Goal: Find specific page/section: Find specific page/section

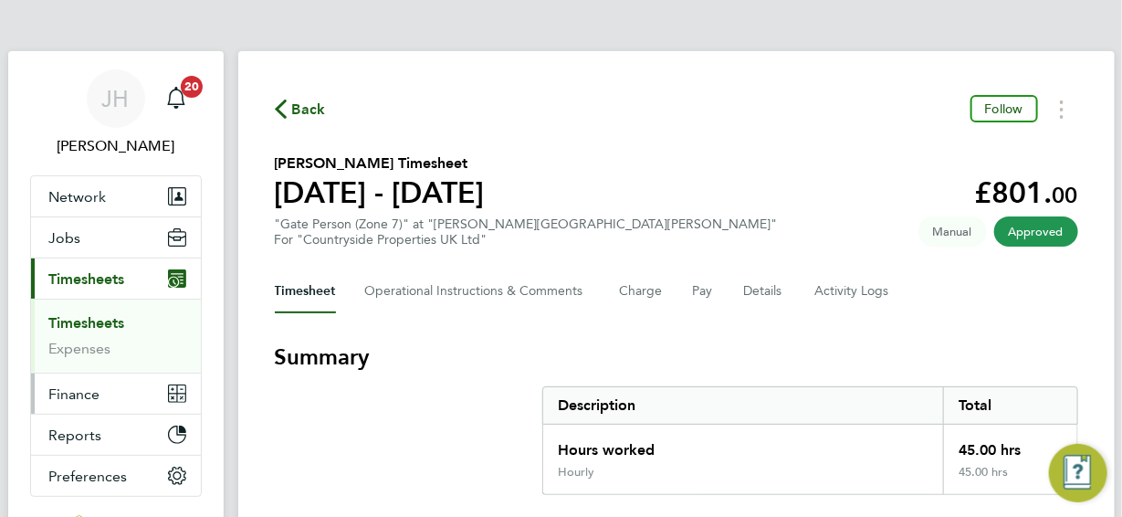
click at [86, 394] on span "Finance" at bounding box center [74, 393] width 51 height 17
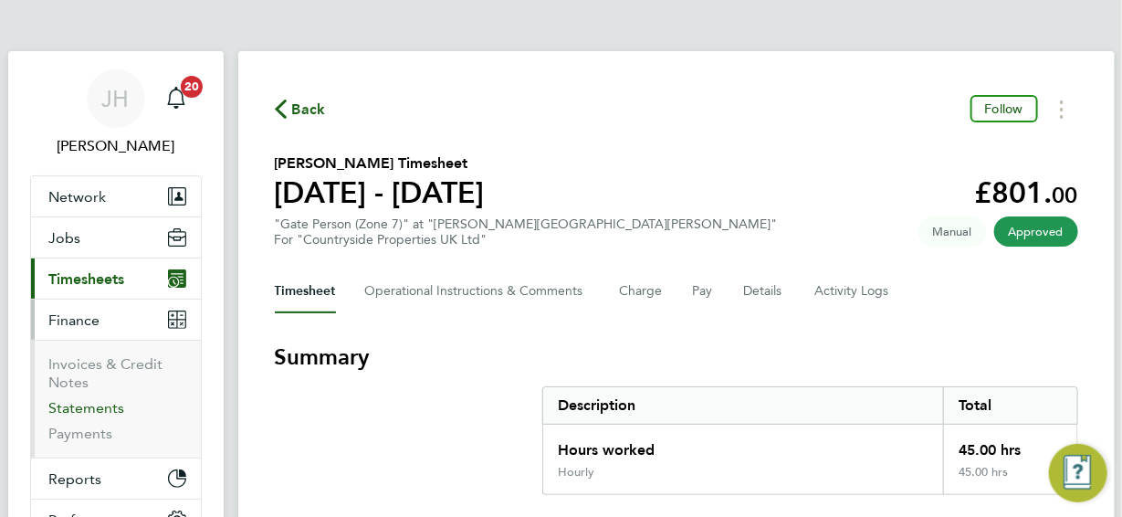
click at [86, 407] on link "Statements" at bounding box center [87, 407] width 76 height 17
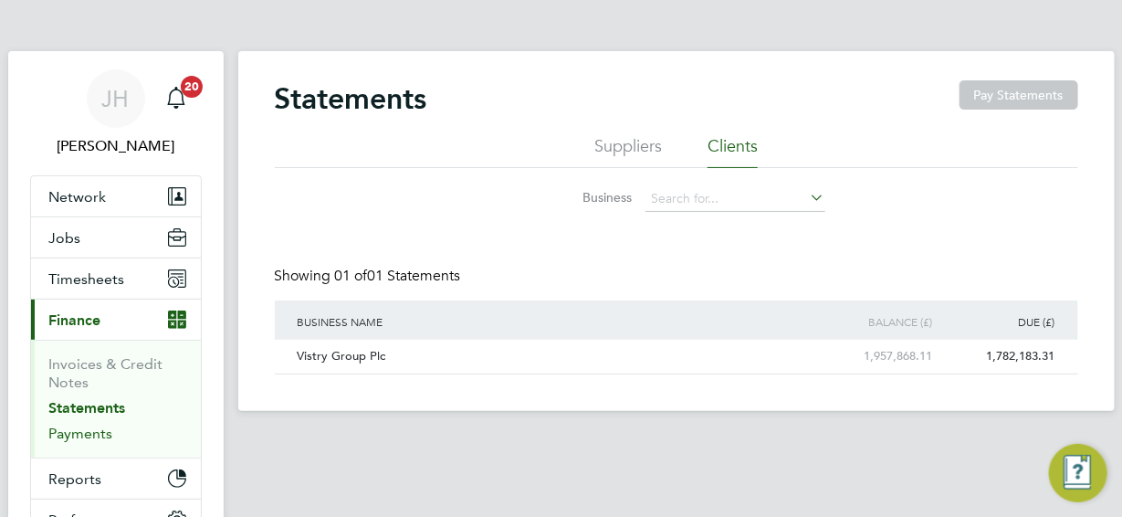
click at [59, 438] on link "Payments" at bounding box center [81, 433] width 64 height 17
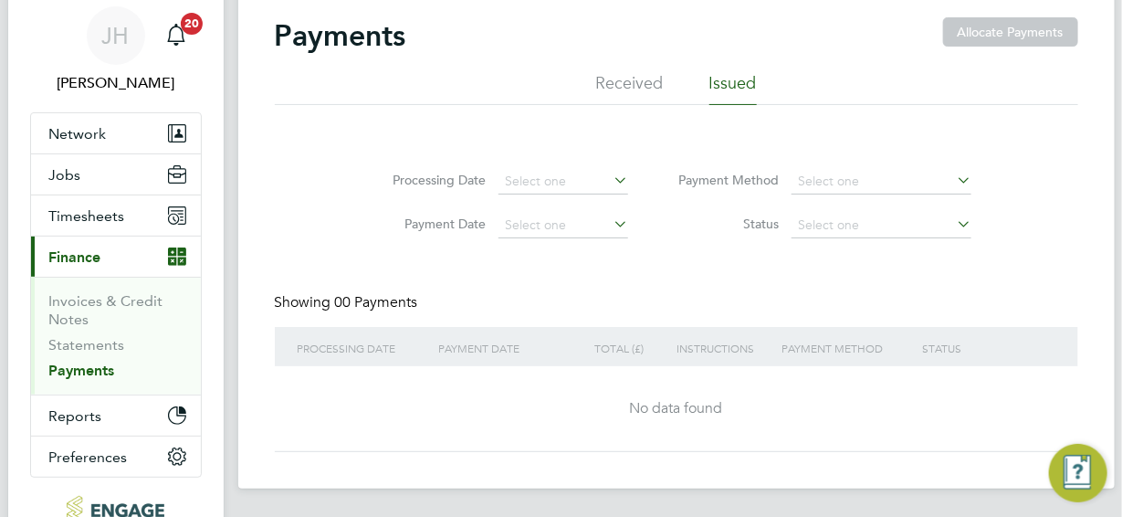
scroll to position [90, 0]
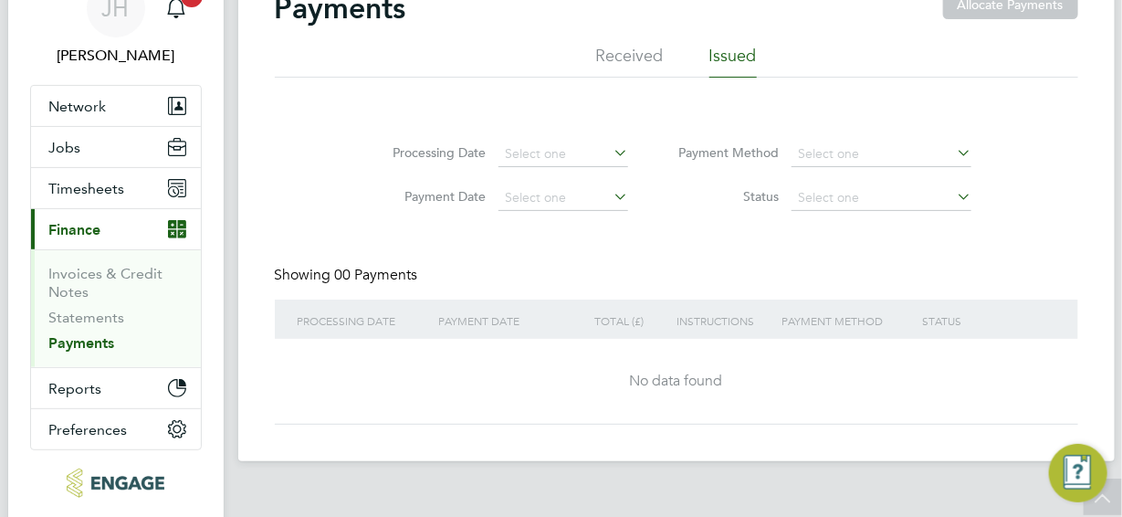
click at [643, 59] on li "Received" at bounding box center [630, 61] width 68 height 33
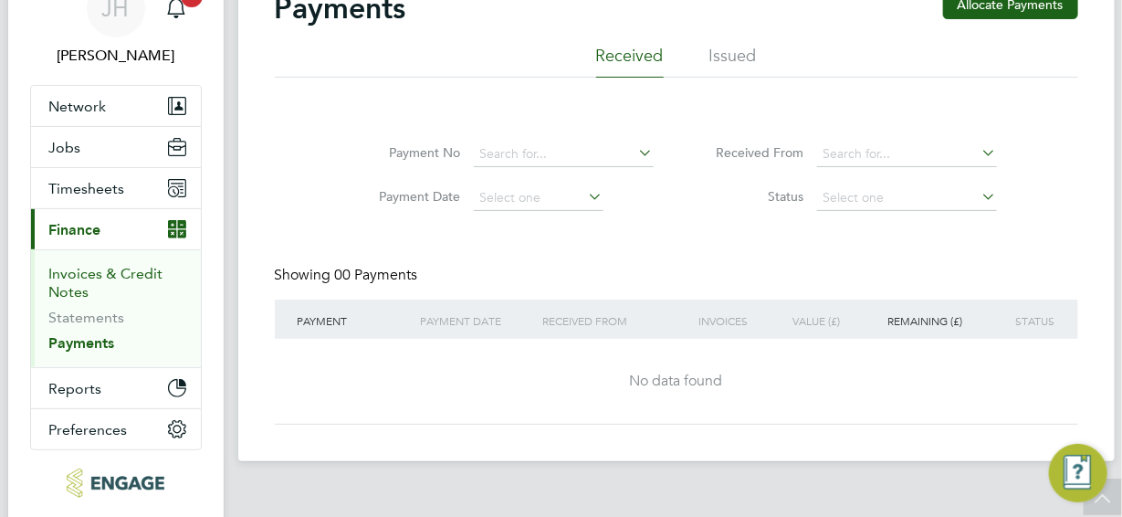
click at [99, 273] on link "Invoices & Credit Notes" at bounding box center [106, 283] width 114 height 36
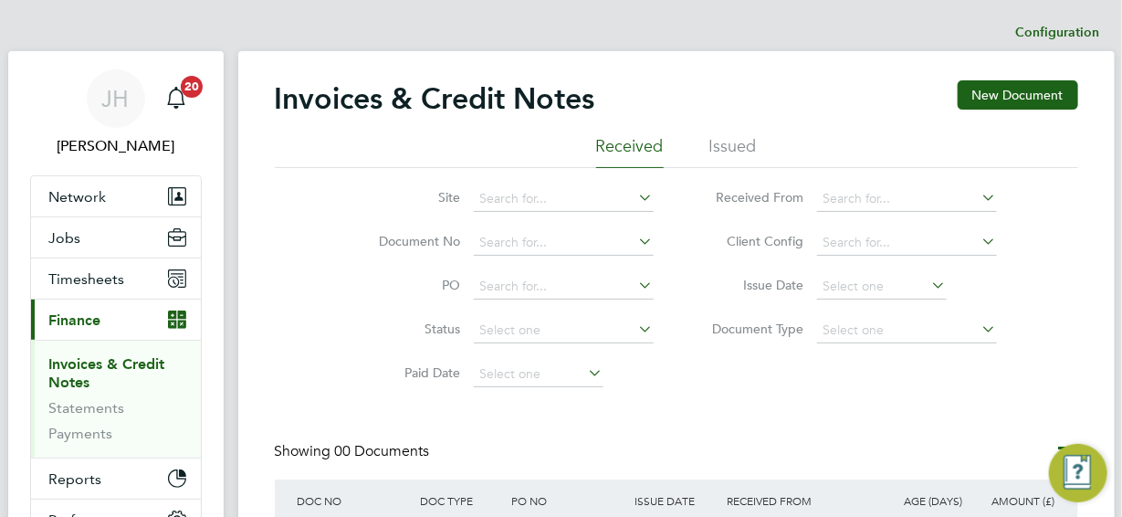
click at [734, 145] on li "Issued" at bounding box center [733, 151] width 47 height 33
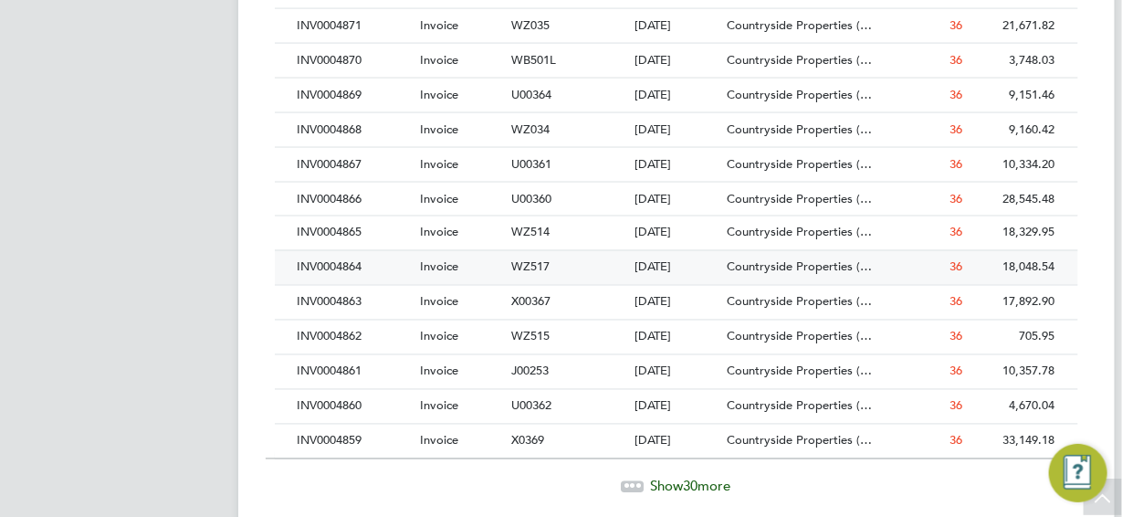
scroll to position [1096, 0]
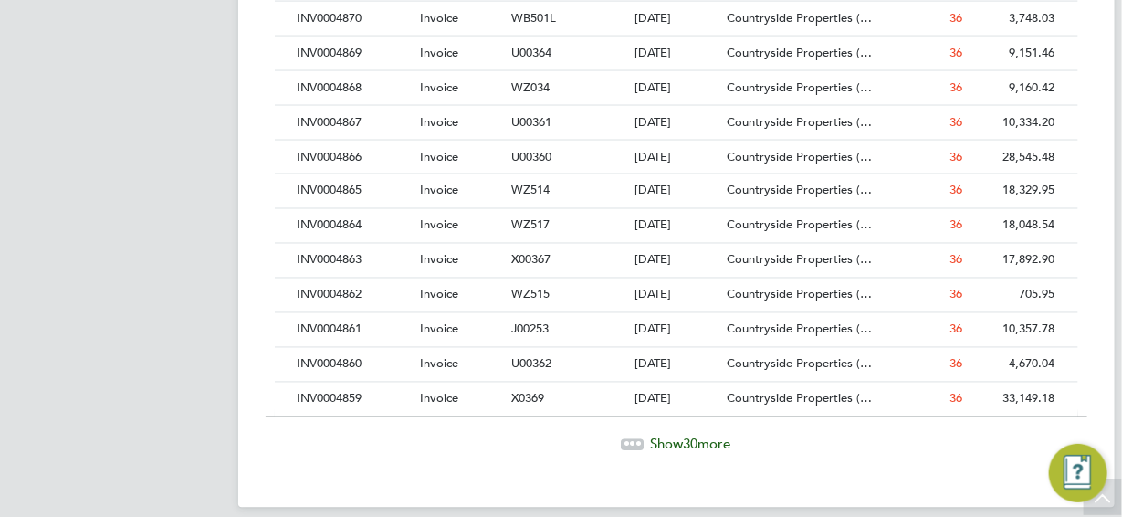
drag, startPoint x: 670, startPoint y: 434, endPoint x: 659, endPoint y: 433, distance: 11.0
click at [669, 436] on span "Show 30 more" at bounding box center [691, 444] width 80 height 17
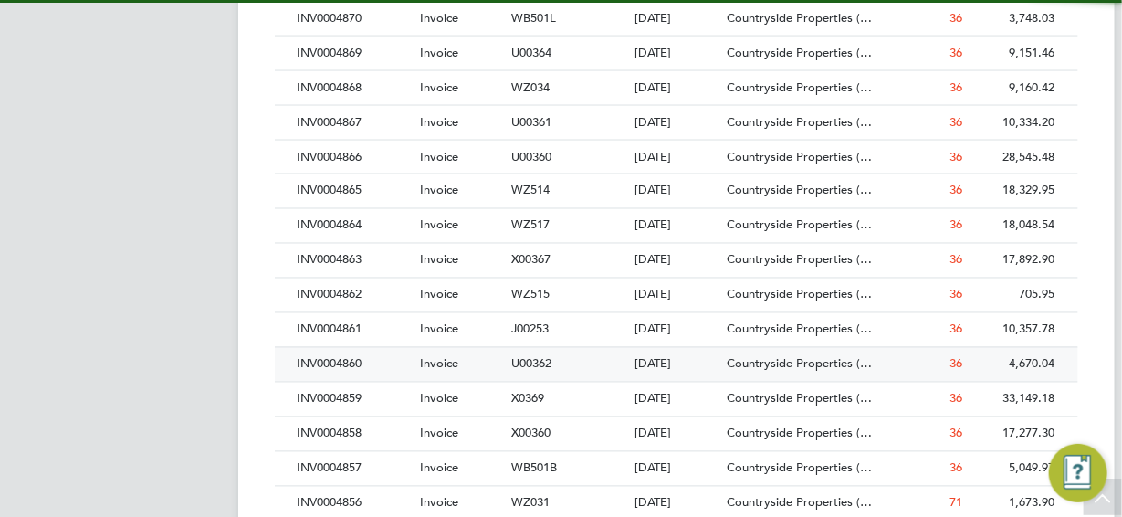
scroll to position [34, 123]
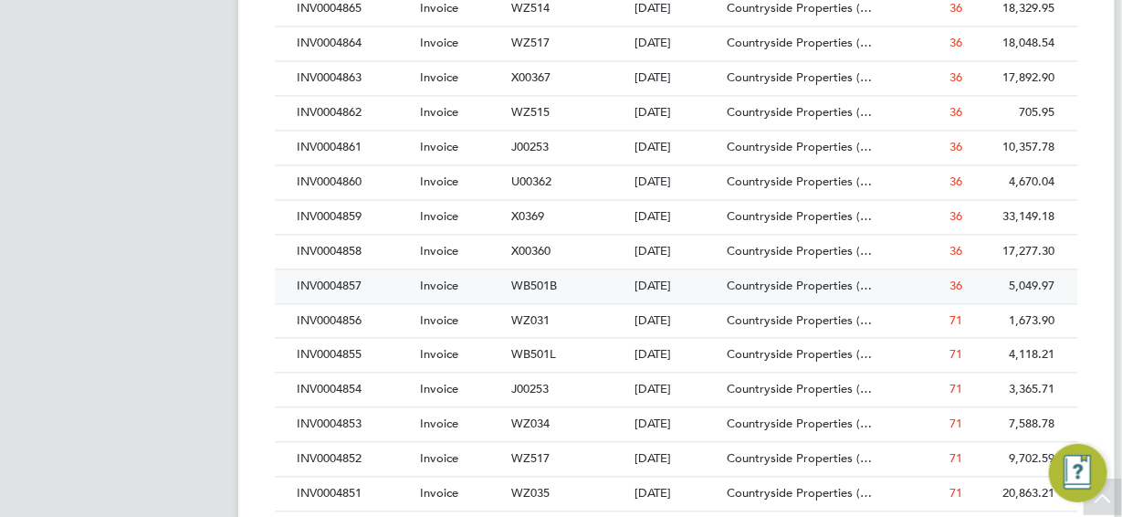
click at [331, 278] on div "INV0004857" at bounding box center [354, 286] width 122 height 34
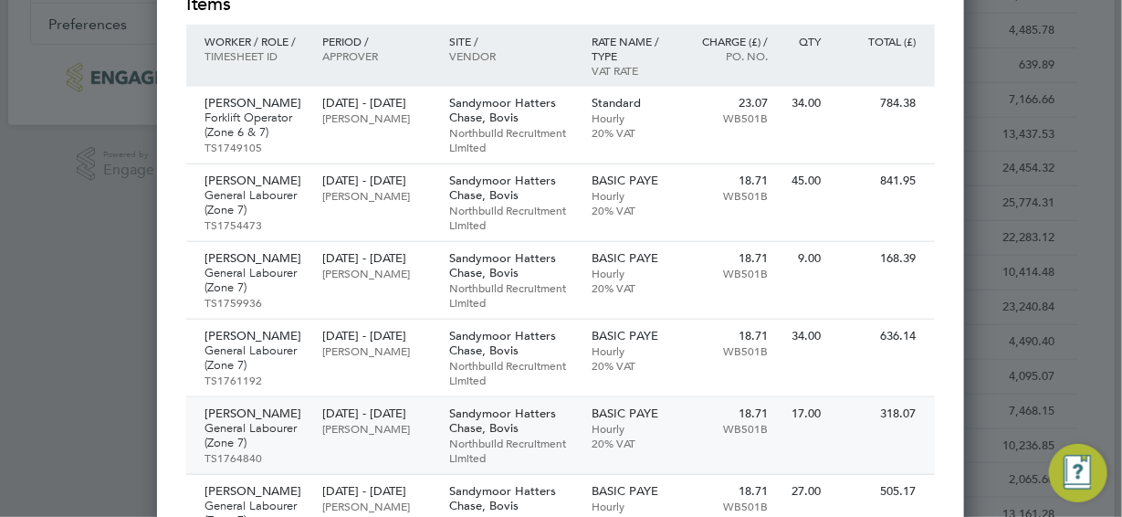
scroll to position [456, 0]
